Goal: Book appointment/travel/reservation

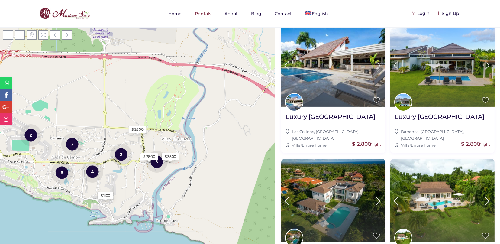
scroll to position [74, 0]
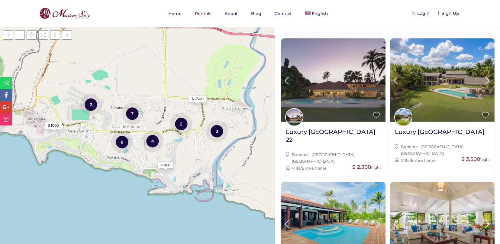
scroll to position [496, 0]
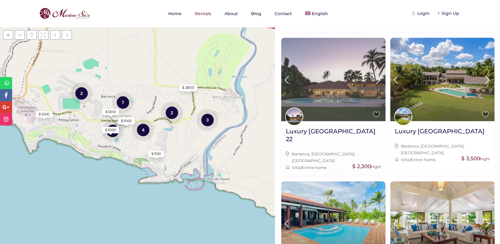
click at [322, 78] on img at bounding box center [333, 79] width 104 height 83
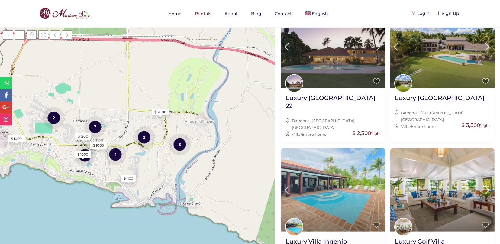
scroll to position [540, 0]
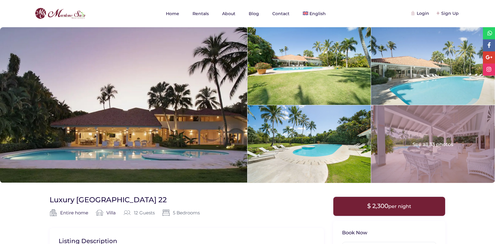
click at [427, 140] on div at bounding box center [432, 144] width 123 height 78
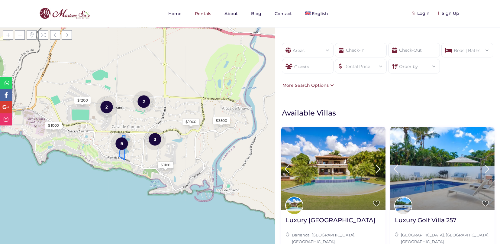
click at [121, 143] on div "5" at bounding box center [122, 143] width 22 height 23
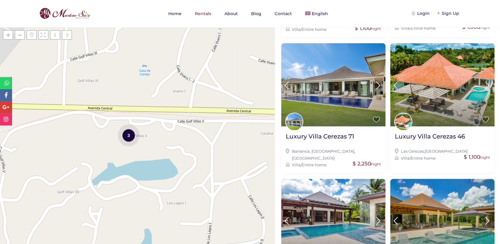
scroll to position [533, 0]
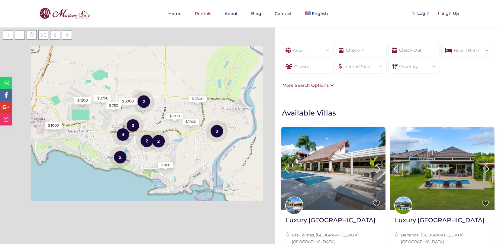
scroll to position [535, 0]
